Goal: Communication & Community: Participate in discussion

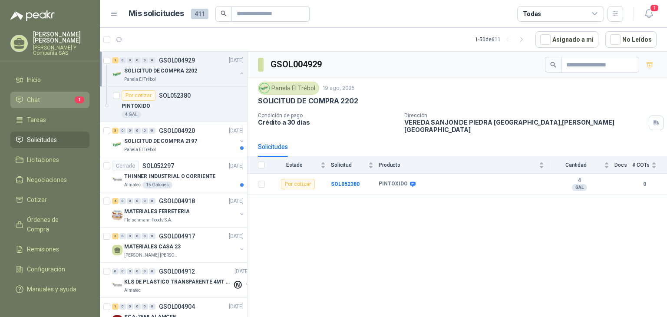
click at [74, 97] on li "Chat 1" at bounding box center [50, 100] width 69 height 10
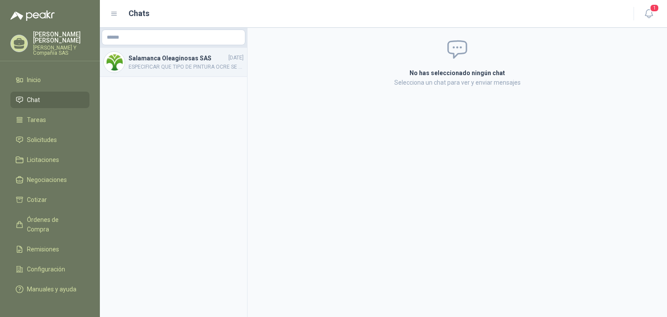
click at [153, 61] on h4 "Salamanca Oleaginosas SAS" at bounding box center [178, 58] width 98 height 10
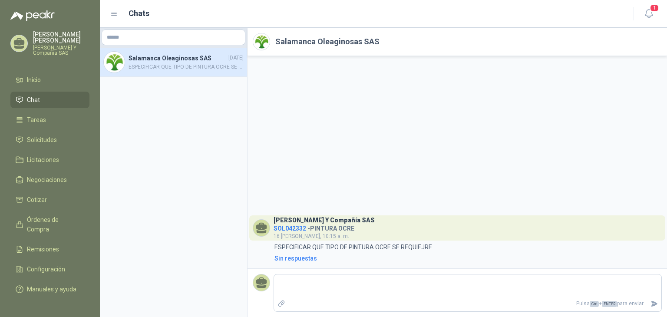
click at [297, 43] on h2 "Salamanca Oleaginosas SAS" at bounding box center [327, 42] width 104 height 12
click at [175, 60] on h4 "Salamanca Oleaginosas SAS" at bounding box center [178, 58] width 98 height 10
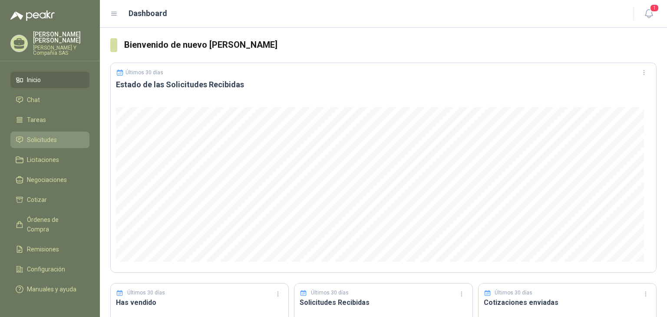
click at [53, 141] on span "Solicitudes" at bounding box center [42, 140] width 30 height 10
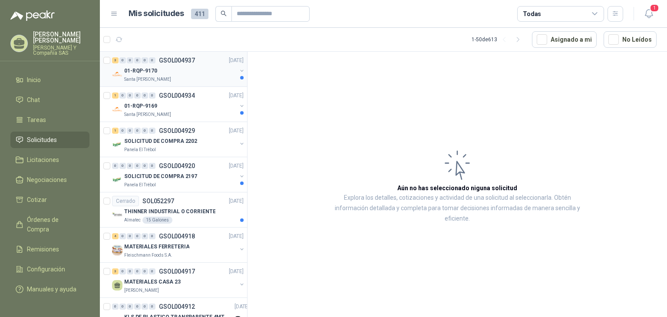
click at [187, 74] on div "01-RQP-9170" at bounding box center [180, 71] width 113 height 10
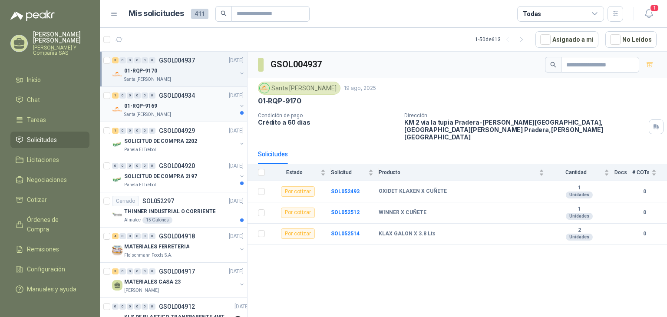
click at [178, 104] on div "01-RQP-9169" at bounding box center [180, 106] width 113 height 10
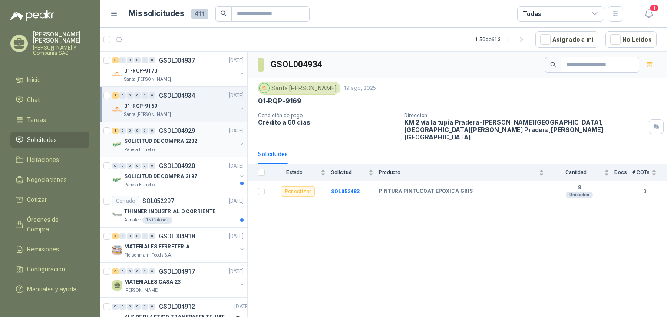
click at [207, 142] on div "SOLICITUD DE COMPRA 2202" at bounding box center [180, 141] width 113 height 10
